Goal: Contribute content: Add original content to the website for others to see

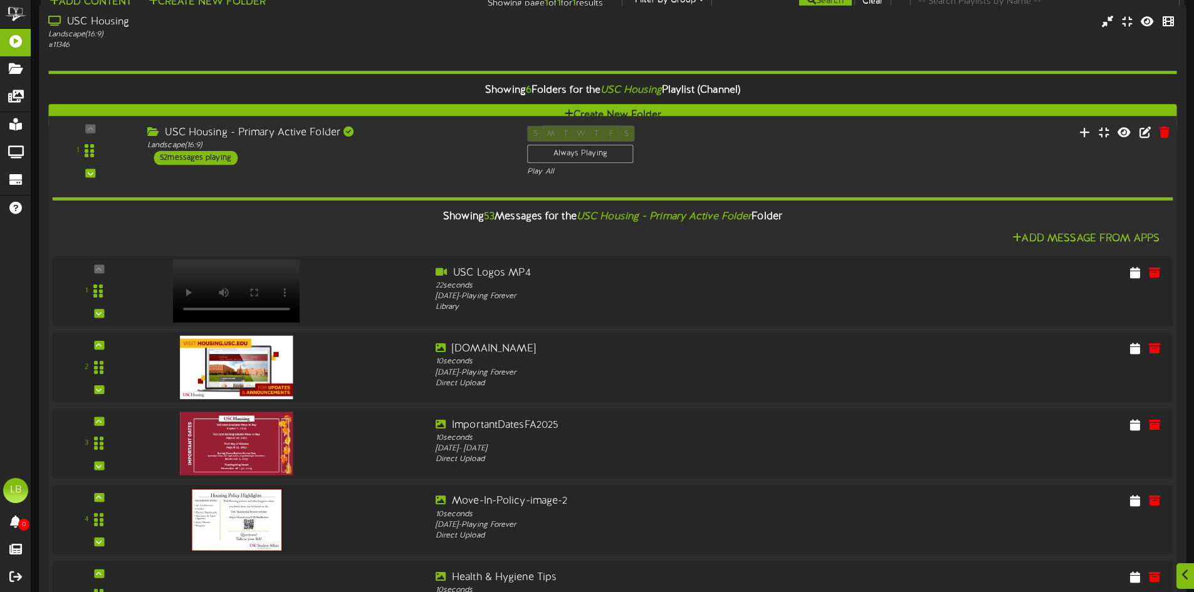
scroll to position [2945, 0]
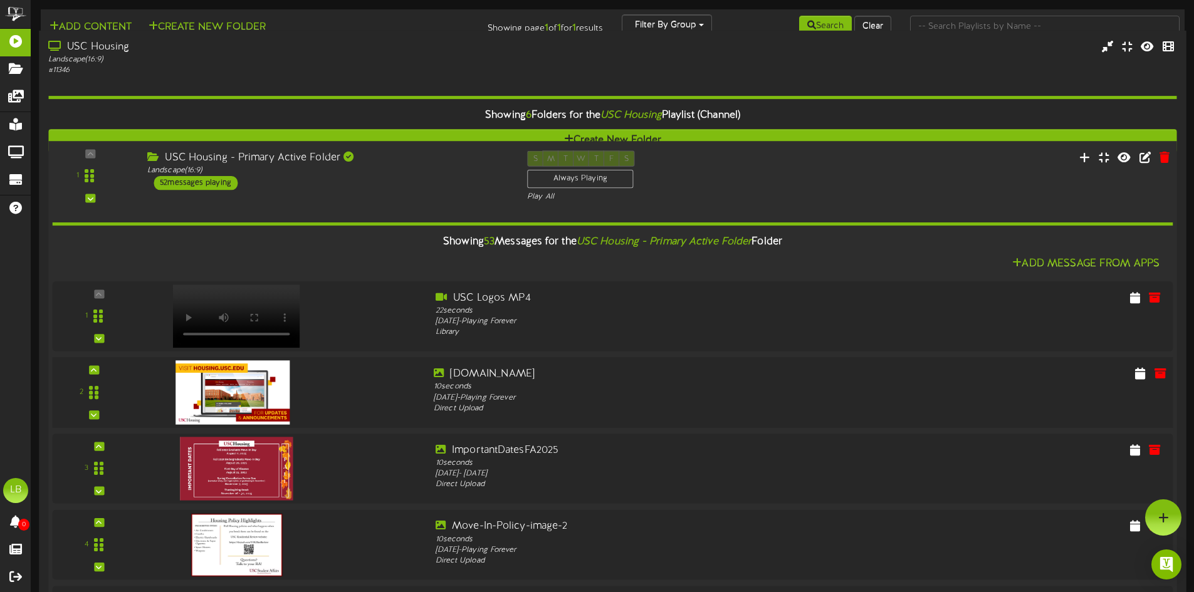
scroll to position [0, 0]
click at [1078, 157] on icon at bounding box center [1084, 157] width 13 height 14
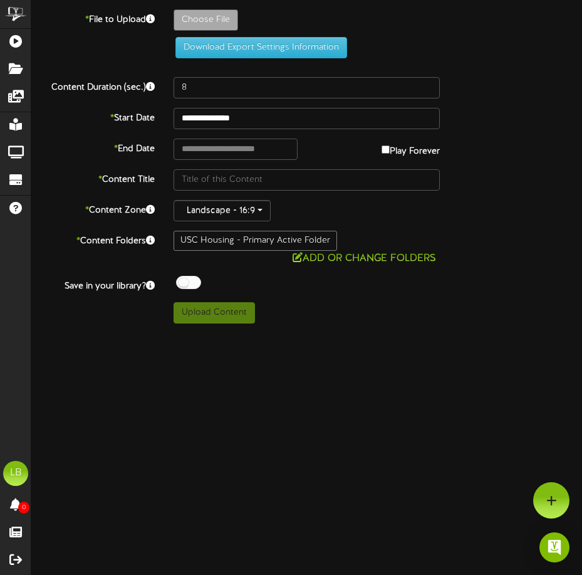
type input "**********"
type input "OoS_GreenToolkit_1920x1080"
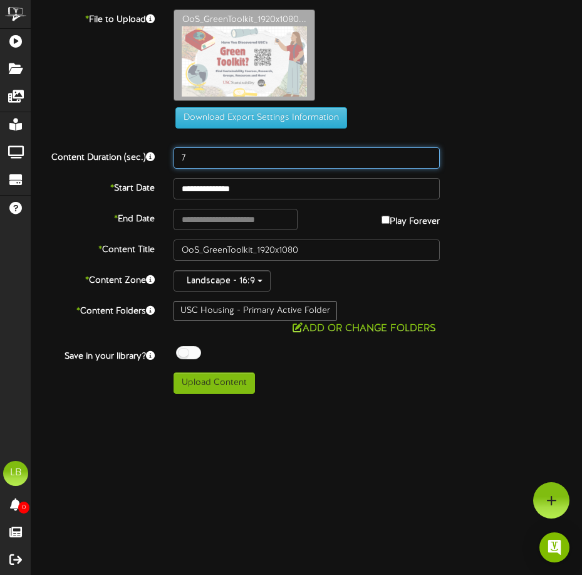
click at [429, 159] on input "7" at bounding box center [307, 157] width 266 height 21
click at [429, 159] on input "6" at bounding box center [307, 157] width 266 height 21
click at [428, 160] on input "5" at bounding box center [307, 157] width 266 height 21
click at [430, 150] on input "5" at bounding box center [307, 157] width 266 height 21
click at [429, 153] on input "6" at bounding box center [307, 157] width 266 height 21
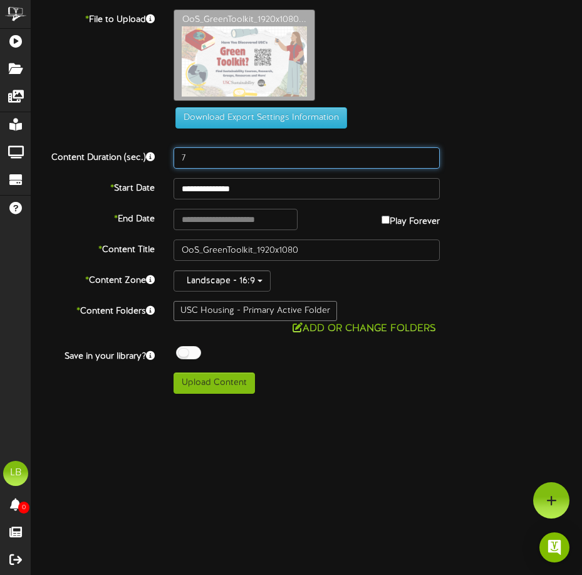
click at [429, 153] on input "7" at bounding box center [307, 157] width 266 height 21
click at [429, 153] on input "8" at bounding box center [307, 157] width 266 height 21
click at [429, 153] on input "9" at bounding box center [307, 157] width 266 height 21
type input "10"
click at [429, 153] on input "10" at bounding box center [307, 157] width 266 height 21
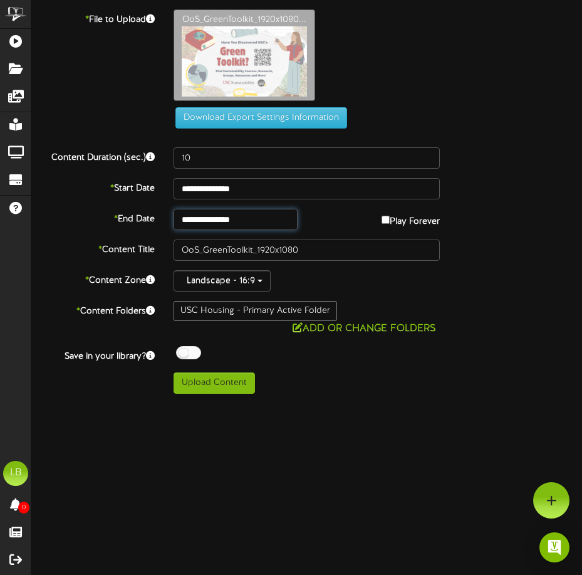
click at [281, 223] on input "**********" at bounding box center [235, 219] width 123 height 21
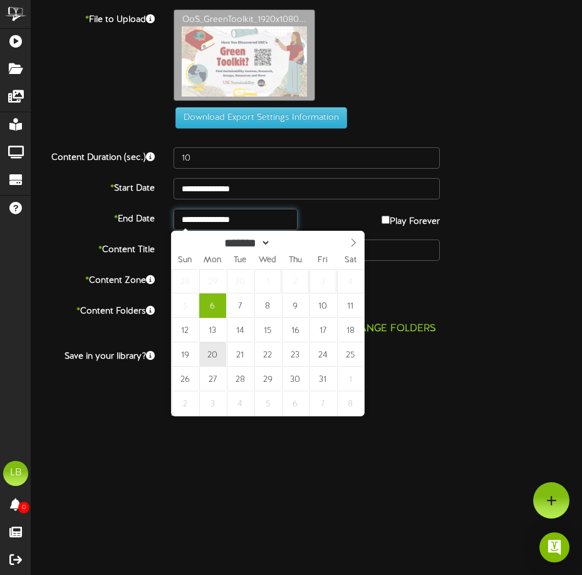
type input "**********"
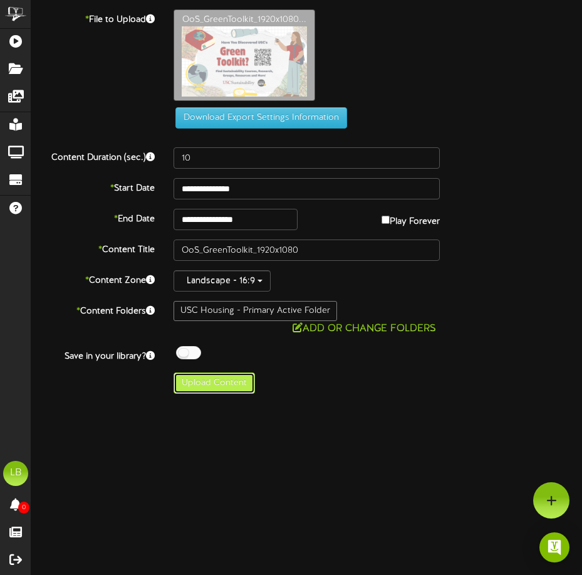
click at [228, 389] on button "Upload Content" at bounding box center [214, 382] width 81 height 21
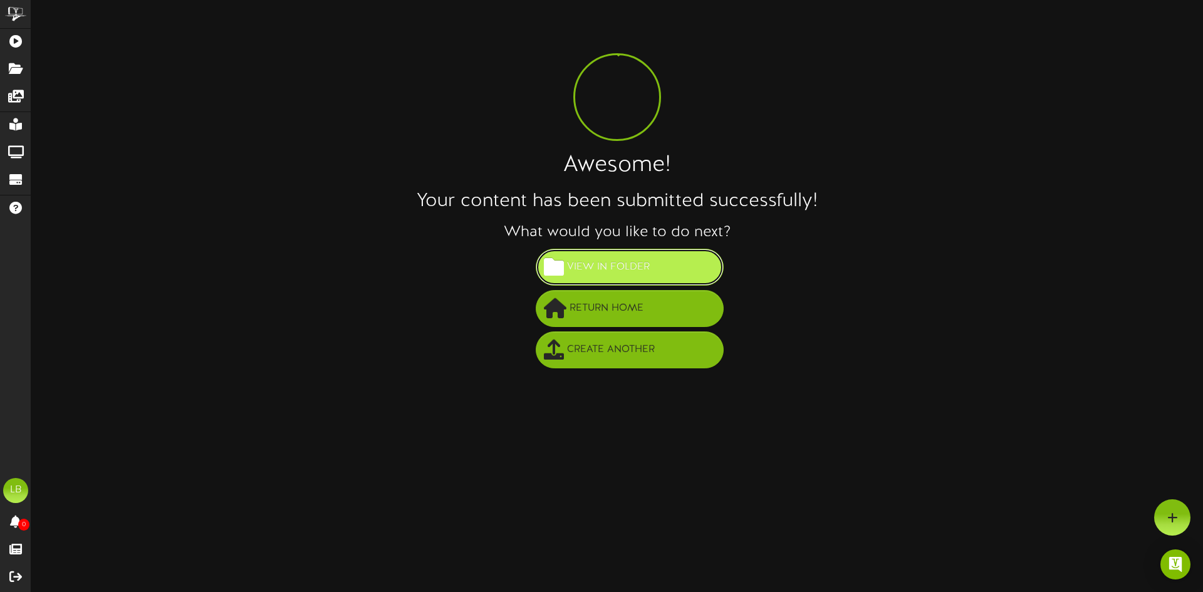
click at [625, 273] on span "View in Folder" at bounding box center [608, 267] width 89 height 21
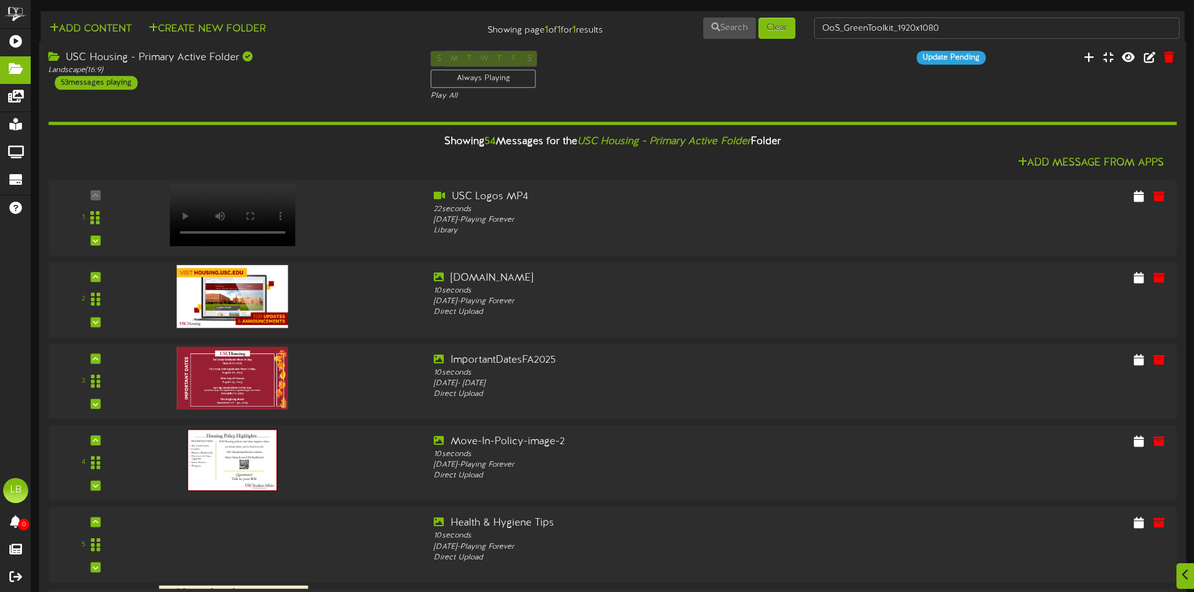
scroll to position [4014, 0]
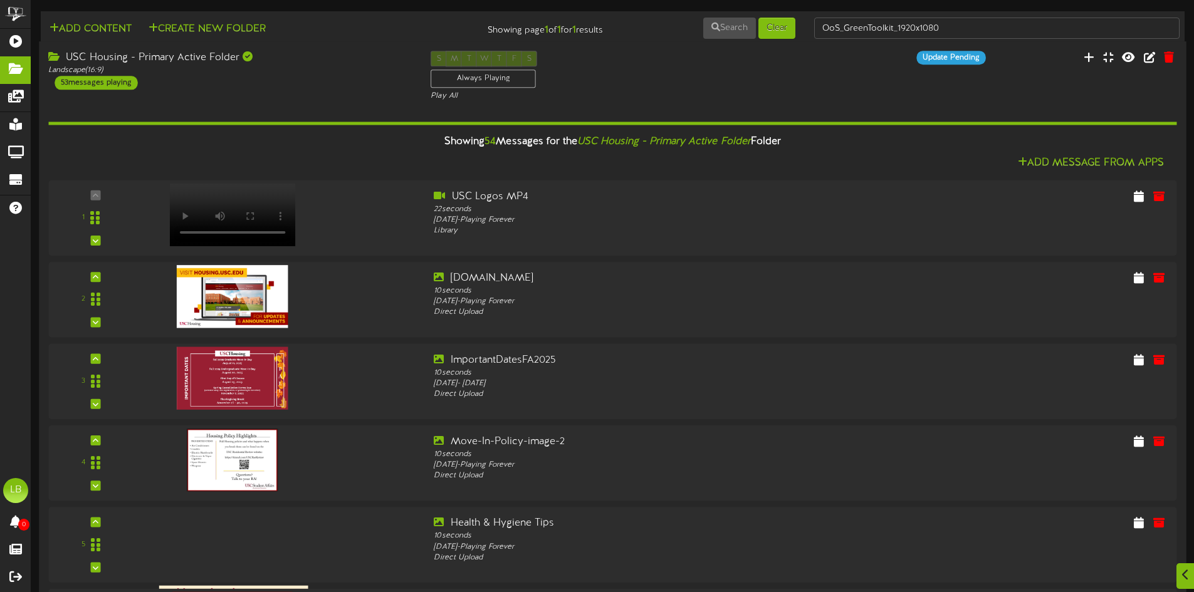
scroll to position [3889, 0]
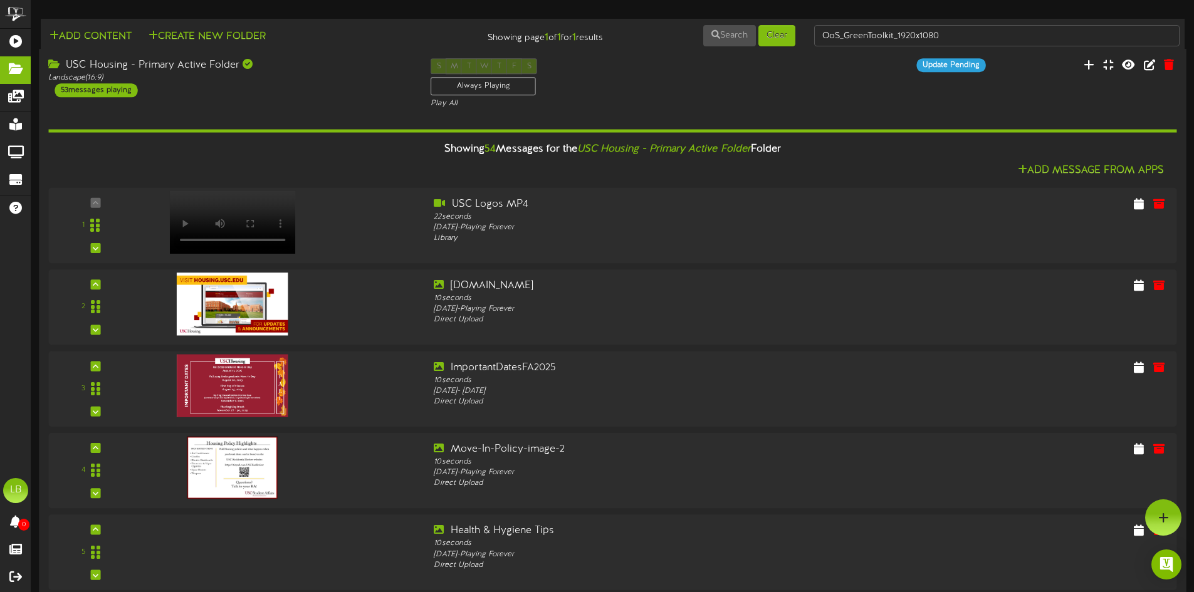
scroll to position [3638, 0]
